Goal: Task Accomplishment & Management: Complete application form

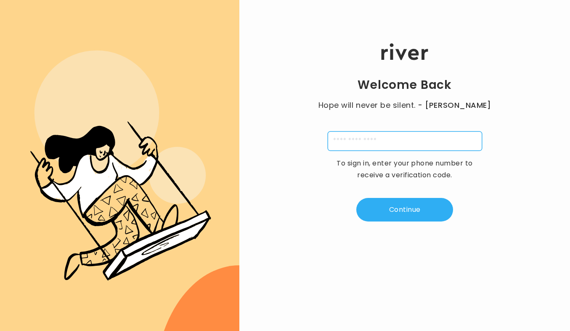
click at [376, 138] on input "tel" at bounding box center [405, 140] width 154 height 19
click at [302, 204] on div "Welcome Back Hope will never be silent. - [PERSON_NAME] To sign in, enter your …" at bounding box center [404, 132] width 331 height 198
click at [347, 142] on input "tel" at bounding box center [405, 140] width 154 height 19
type input "**********"
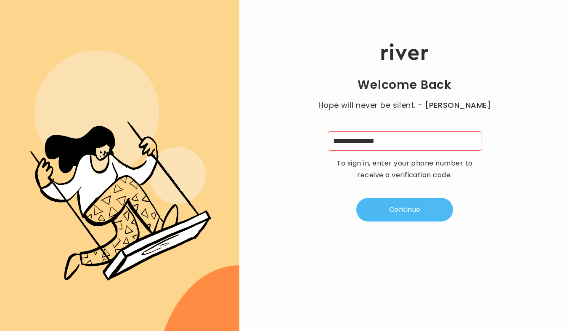
click at [406, 212] on button "Continue" at bounding box center [404, 210] width 97 height 24
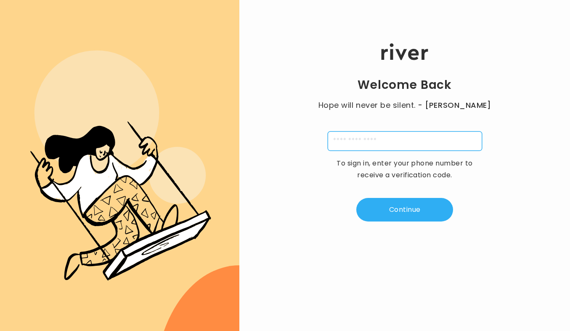
click at [397, 138] on input "tel" at bounding box center [405, 140] width 154 height 19
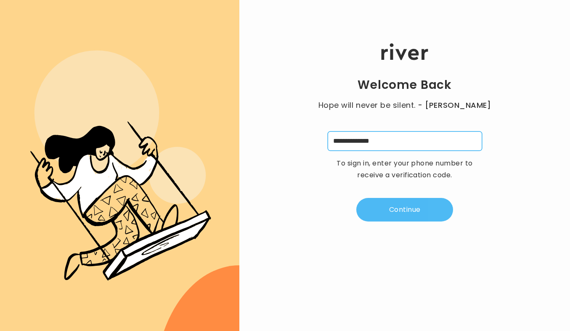
type input "**********"
click at [403, 210] on button "Continue" at bounding box center [404, 210] width 97 height 24
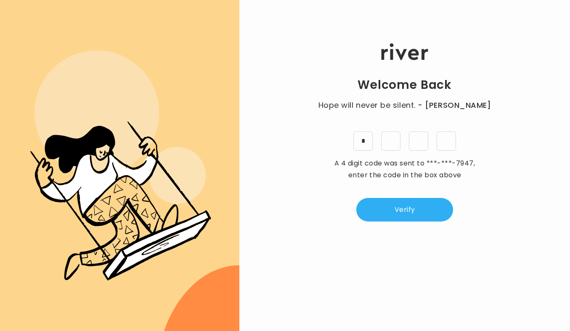
type input "*"
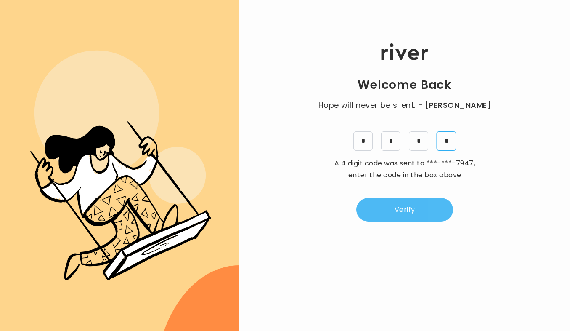
type input "*"
click at [398, 210] on button "Verify" at bounding box center [404, 210] width 97 height 24
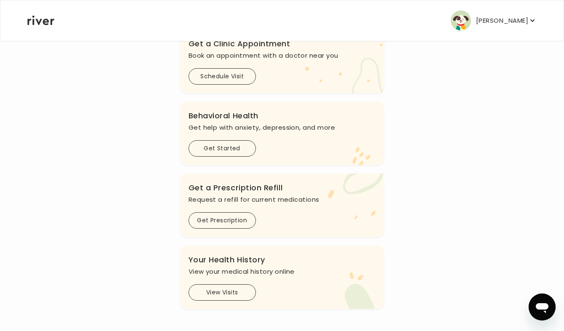
scroll to position [192, 0]
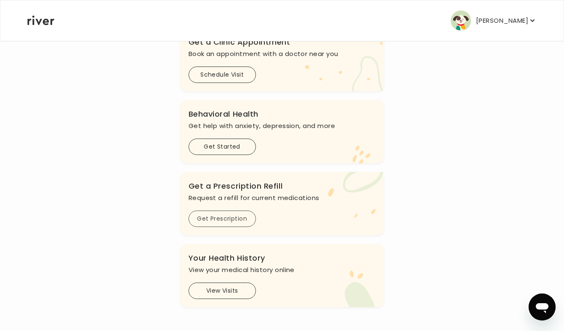
click at [243, 218] on button "Get Prescription" at bounding box center [221, 218] width 67 height 16
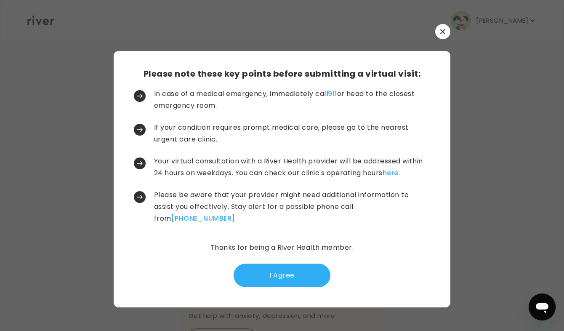
scroll to position [0, 0]
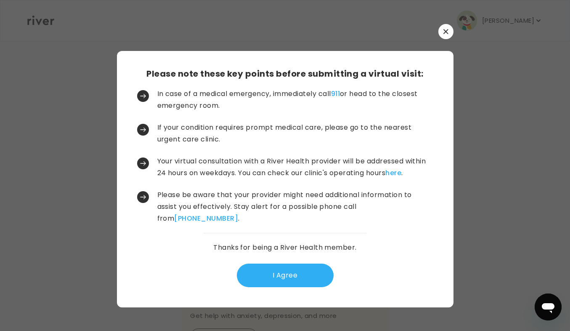
click at [446, 34] on button "button" at bounding box center [445, 31] width 15 height 15
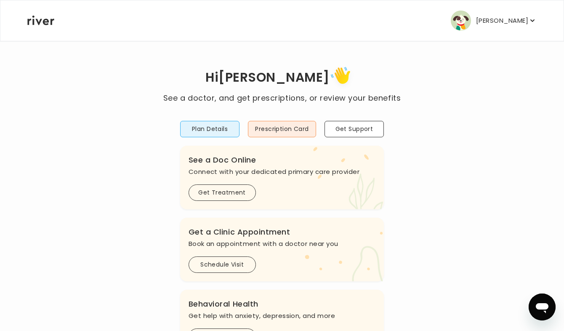
click at [497, 17] on p "Susan Hoffman" at bounding box center [502, 21] width 52 height 12
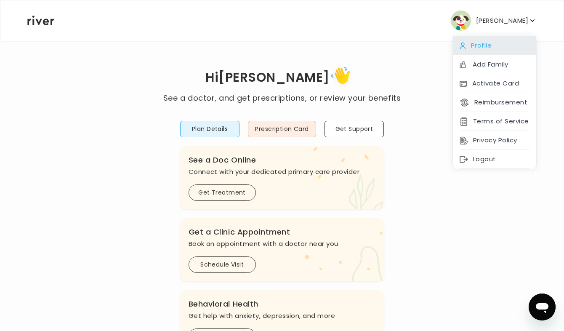
click at [478, 48] on div "Profile" at bounding box center [494, 45] width 83 height 19
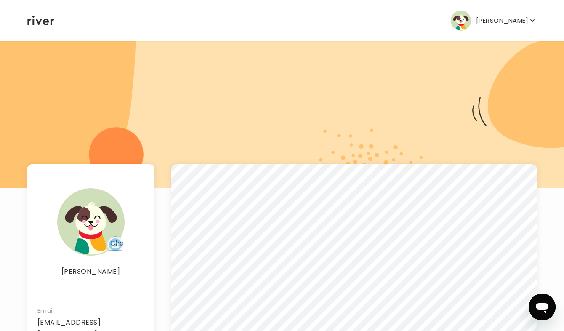
click at [496, 20] on p "Susan Hoffman" at bounding box center [502, 21] width 52 height 12
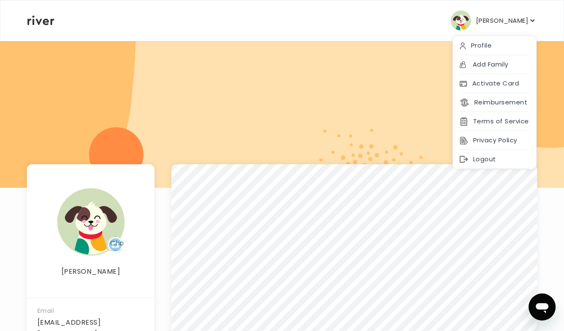
click at [333, 87] on div at bounding box center [282, 113] width 564 height 147
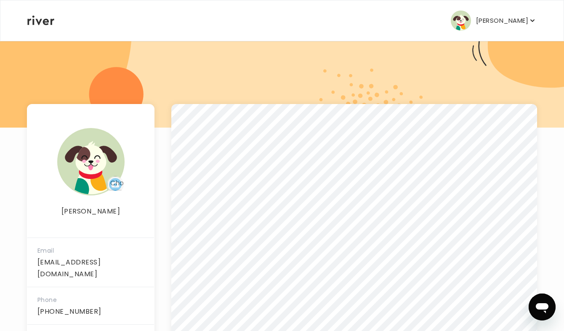
scroll to position [59, 0]
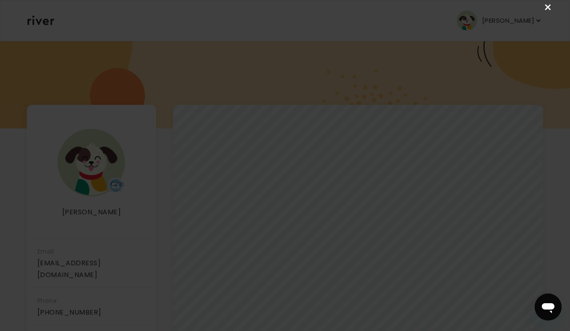
click at [548, 7] on link "×" at bounding box center [548, 8] width 10 height 10
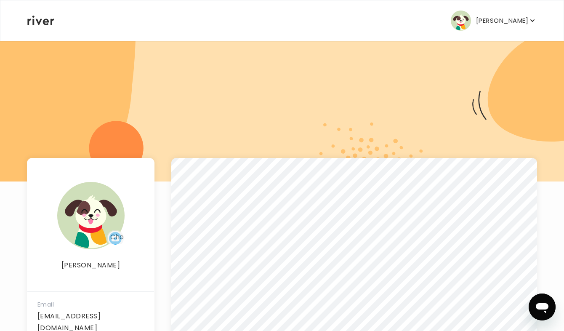
scroll to position [0, 0]
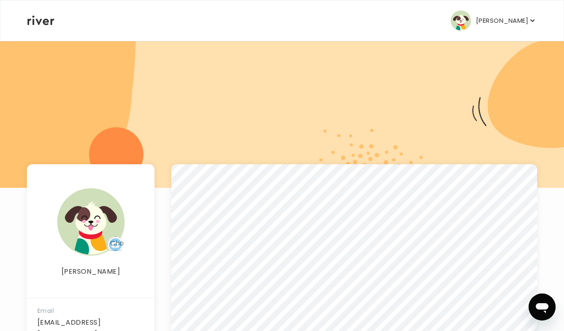
click at [498, 20] on p "Susan Hoffman" at bounding box center [502, 21] width 52 height 12
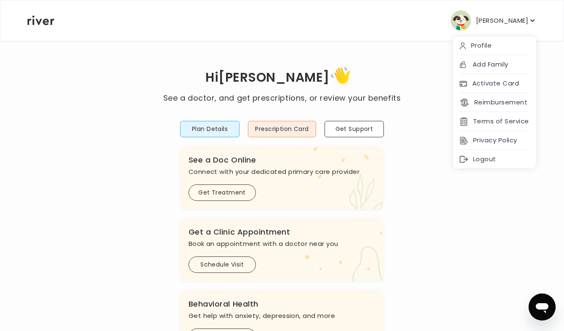
click at [371, 71] on h1 "Hi Susan" at bounding box center [281, 78] width 237 height 28
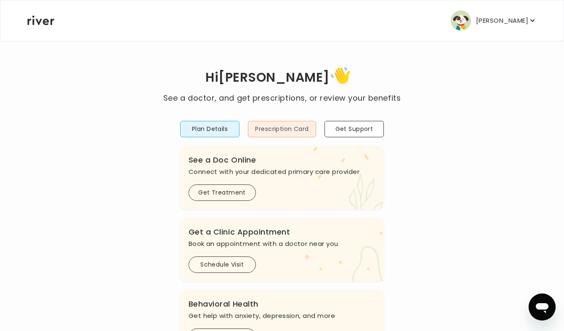
click at [286, 130] on button "Prescription Card" at bounding box center [282, 129] width 68 height 16
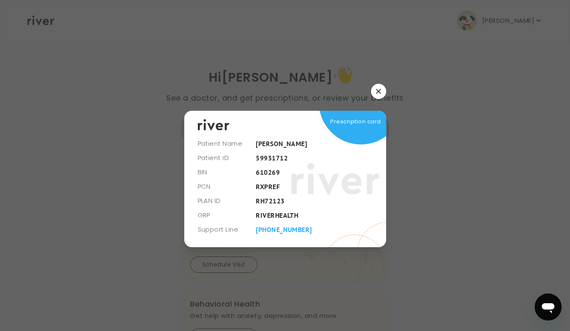
click at [378, 91] on icon "button" at bounding box center [378, 91] width 5 height 5
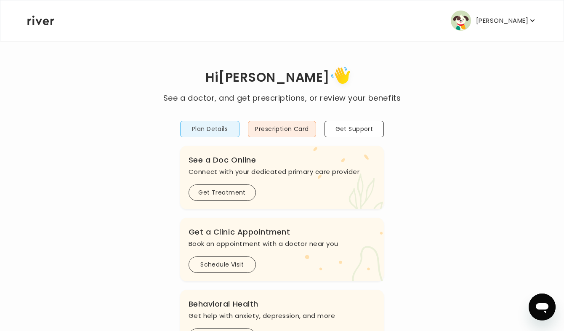
click at [229, 128] on button "Plan Details" at bounding box center [210, 129] width 60 height 16
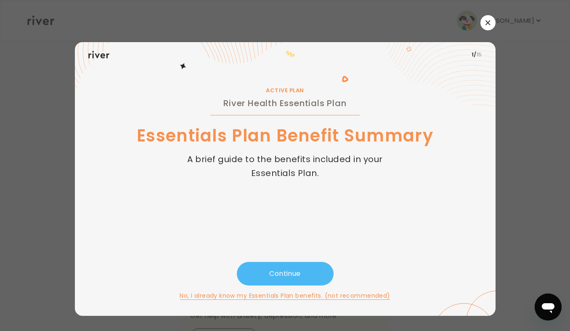
click at [302, 275] on button "Continue" at bounding box center [285, 274] width 97 height 24
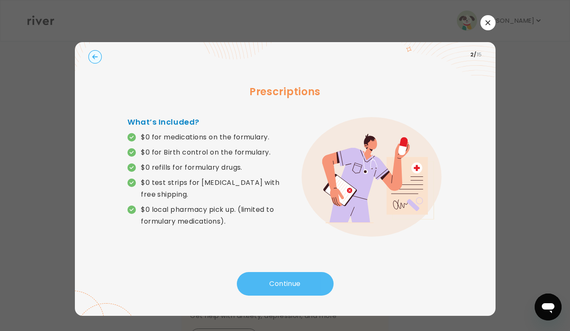
click at [291, 283] on button "Continue" at bounding box center [285, 284] width 97 height 24
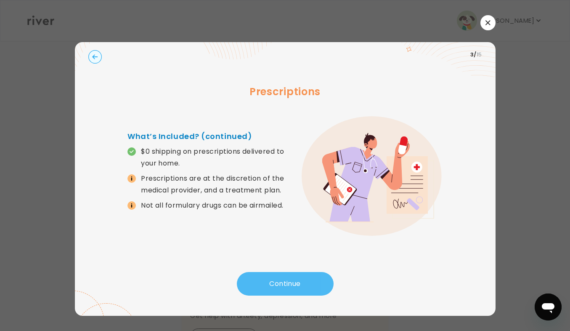
click at [291, 283] on button "Continue" at bounding box center [285, 284] width 97 height 24
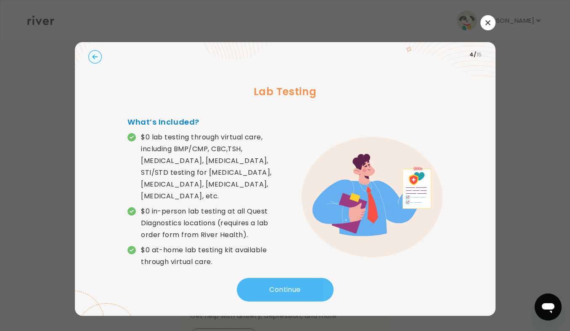
click at [275, 285] on button "Continue" at bounding box center [285, 290] width 97 height 24
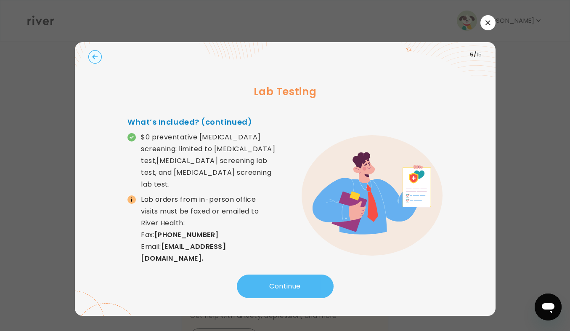
click at [275, 285] on button "Continue" at bounding box center [285, 286] width 97 height 24
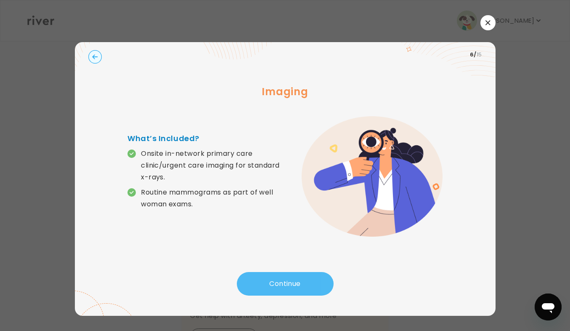
click at [275, 285] on button "Continue" at bounding box center [285, 284] width 97 height 24
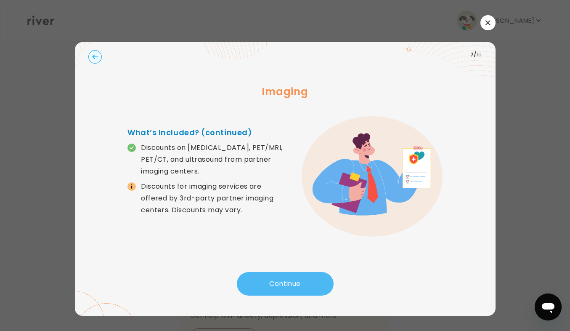
click at [275, 285] on button "Continue" at bounding box center [285, 284] width 97 height 24
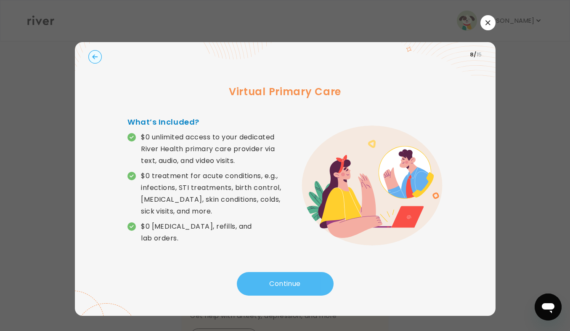
click at [275, 285] on button "Continue" at bounding box center [285, 284] width 97 height 24
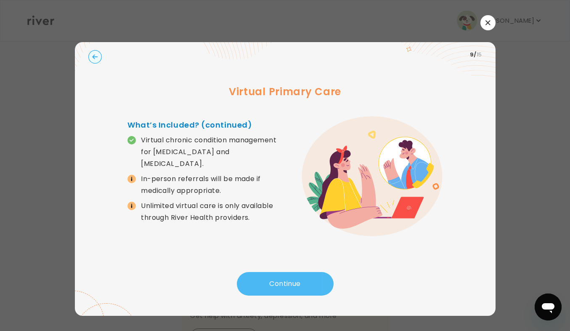
click at [275, 285] on button "Continue" at bounding box center [285, 284] width 97 height 24
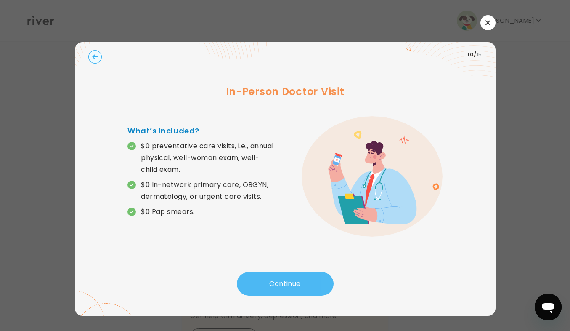
click at [275, 285] on button "Continue" at bounding box center [285, 284] width 97 height 24
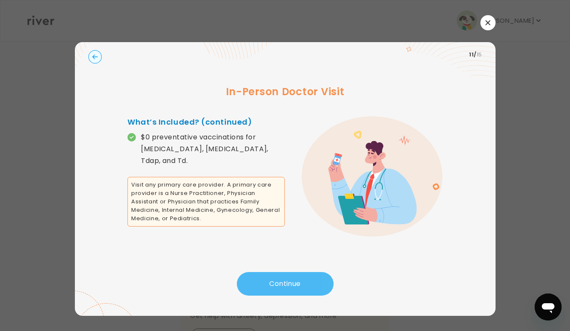
click at [275, 285] on button "Continue" at bounding box center [285, 284] width 97 height 24
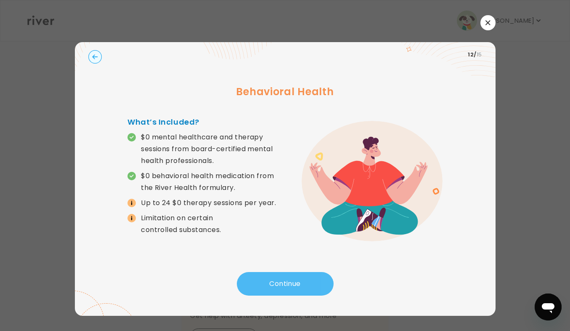
click at [275, 285] on button "Continue" at bounding box center [285, 284] width 97 height 24
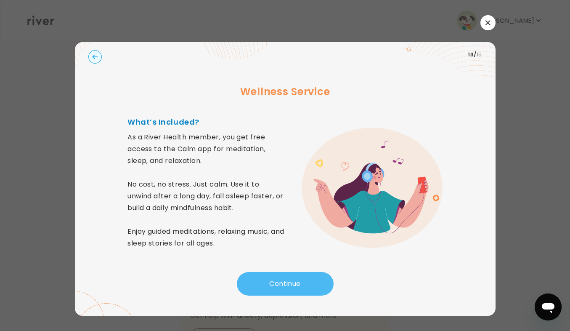
click at [275, 285] on button "Continue" at bounding box center [285, 284] width 97 height 24
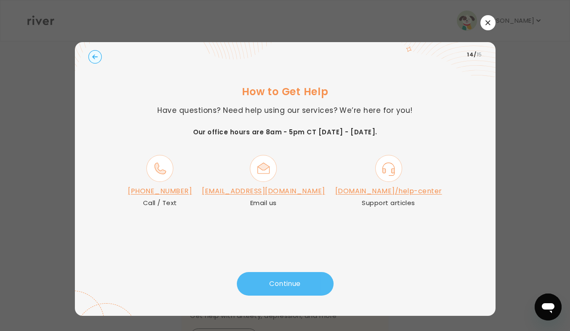
click at [275, 285] on button "Continue" at bounding box center [285, 284] width 97 height 24
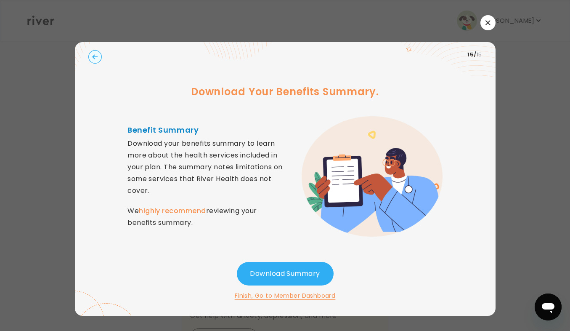
click at [489, 24] on icon "button" at bounding box center [487, 22] width 5 height 5
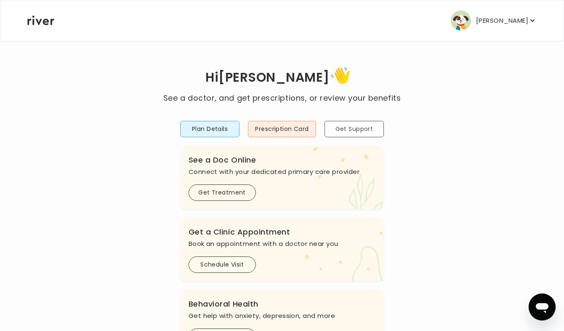
click at [359, 129] on button "Get Support" at bounding box center [354, 129] width 60 height 16
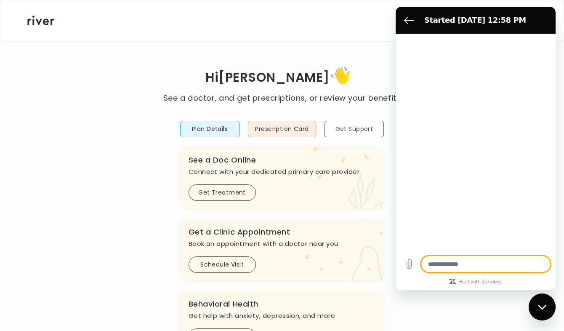
type textarea "*"
click at [377, 26] on div "Susan Hoffman Profile Add Family Activate Card Reimbursement Terms of Service P…" at bounding box center [281, 20] width 509 height 40
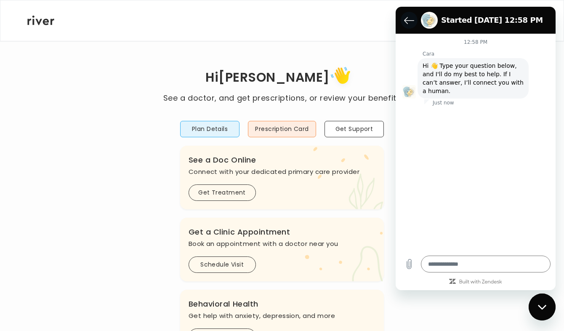
click at [406, 21] on icon "Back to the conversation list" at bounding box center [409, 20] width 10 height 10
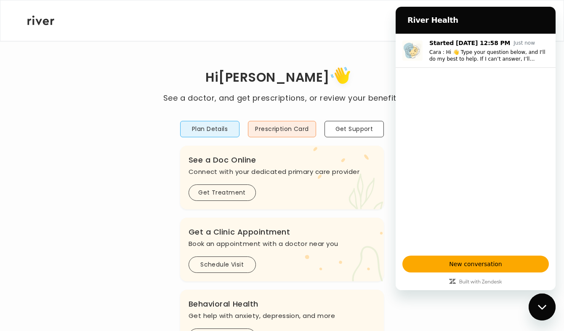
click at [376, 21] on div "Susan Hoffman Profile Add Family Activate Card Reimbursement Terms of Service P…" at bounding box center [281, 20] width 509 height 40
